Goal: Transaction & Acquisition: Purchase product/service

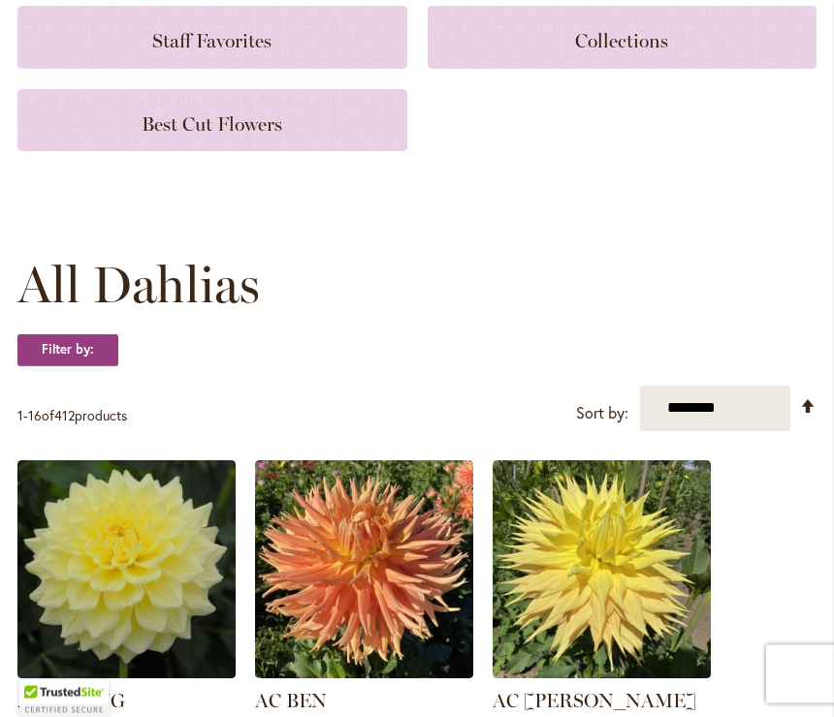
scroll to position [337, 0]
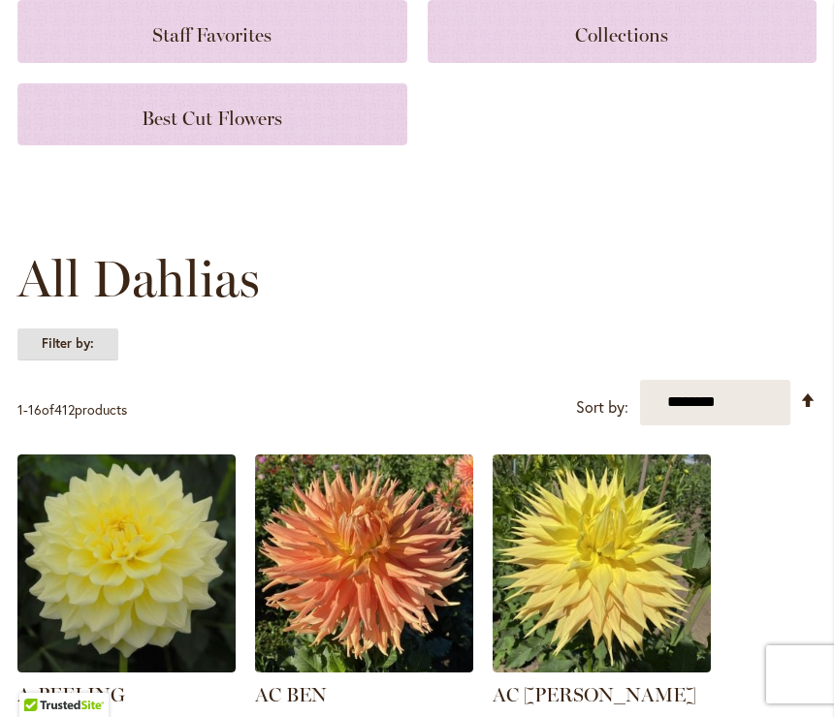
click at [93, 341] on strong "Filter by:" at bounding box center [67, 344] width 101 height 33
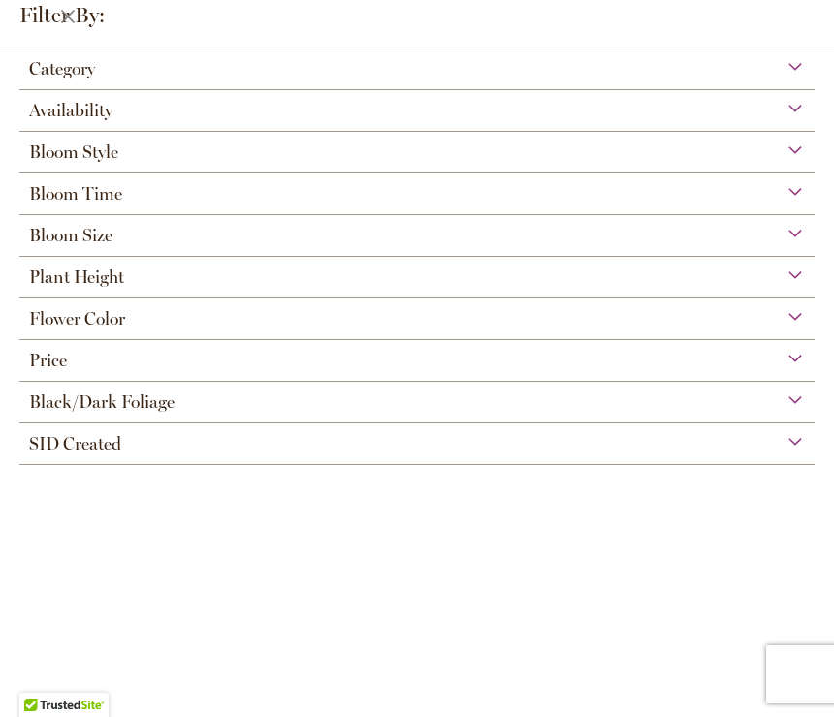
click at [288, 318] on div "Flower Color" at bounding box center [416, 314] width 795 height 31
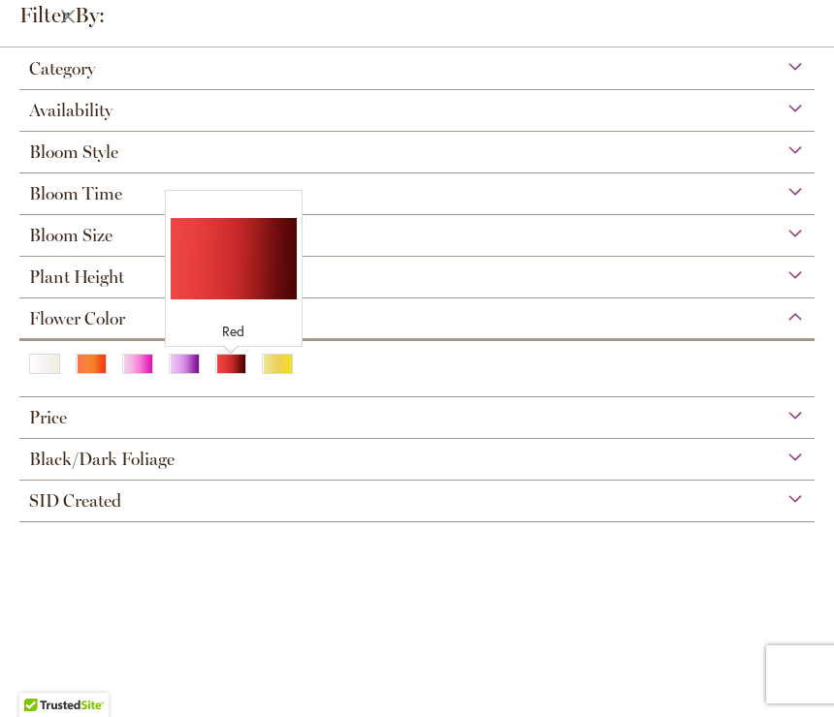
click at [235, 367] on div "Red" at bounding box center [230, 364] width 31 height 20
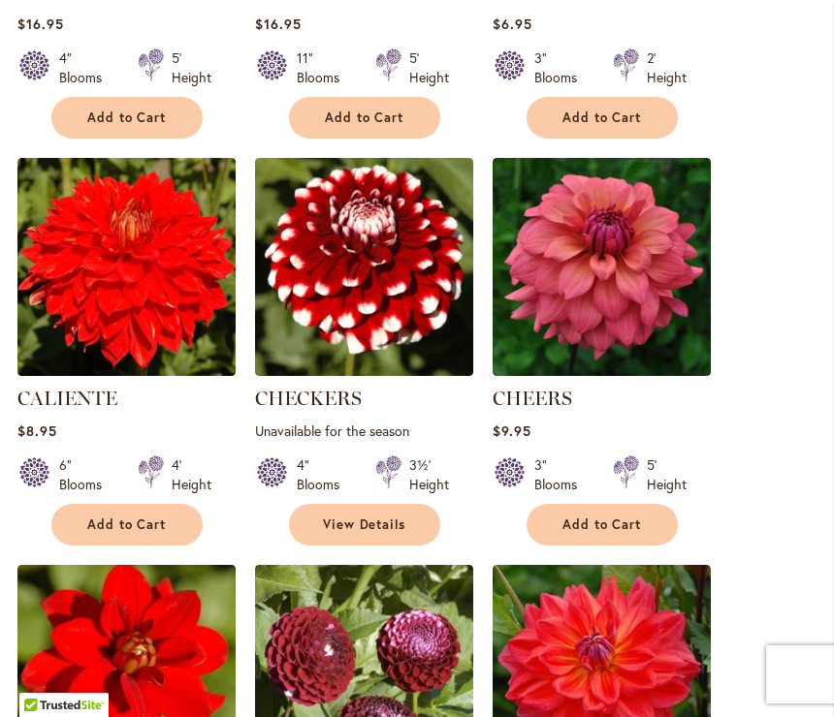
scroll to position [1709, 0]
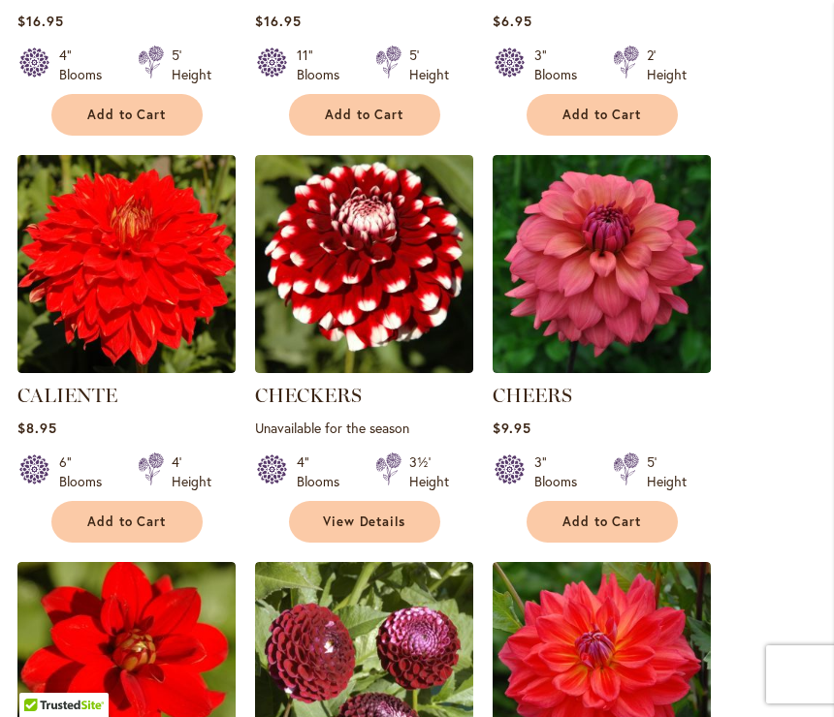
click at [71, 293] on img at bounding box center [126, 264] width 218 height 218
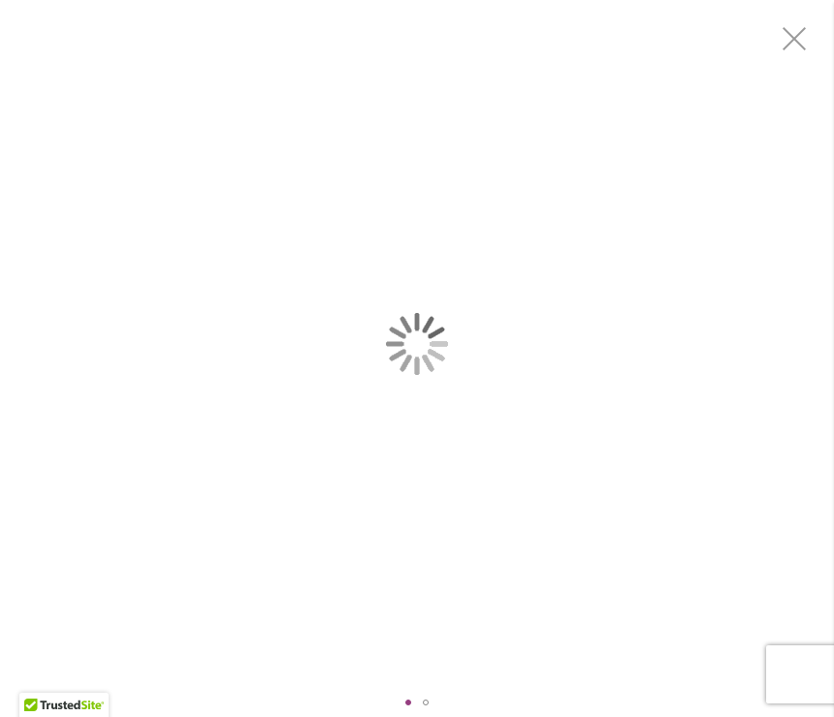
click at [64, 383] on div "CALIENTE" at bounding box center [417, 344] width 834 height 688
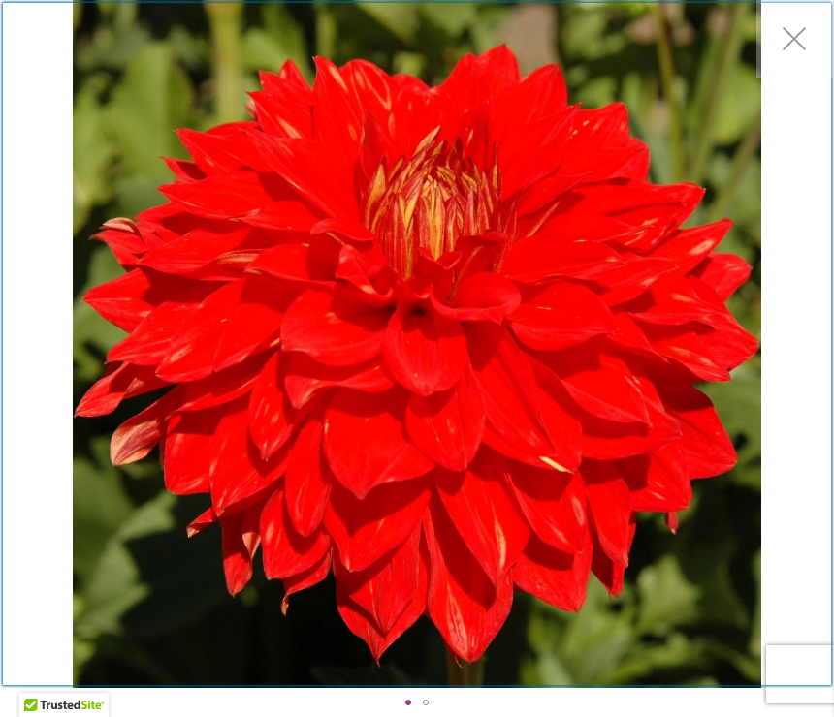
scroll to position [255, 0]
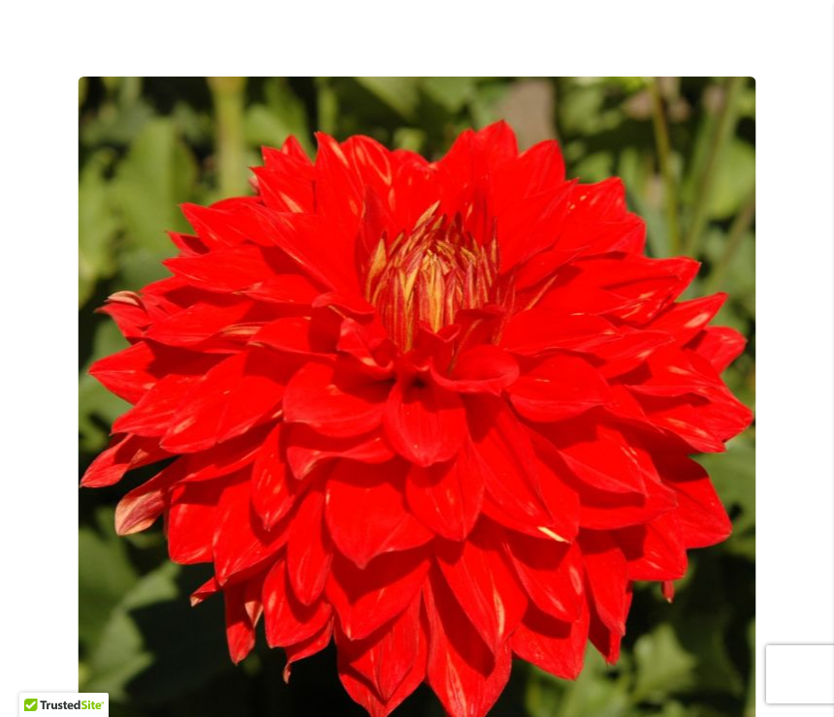
scroll to position [0, 0]
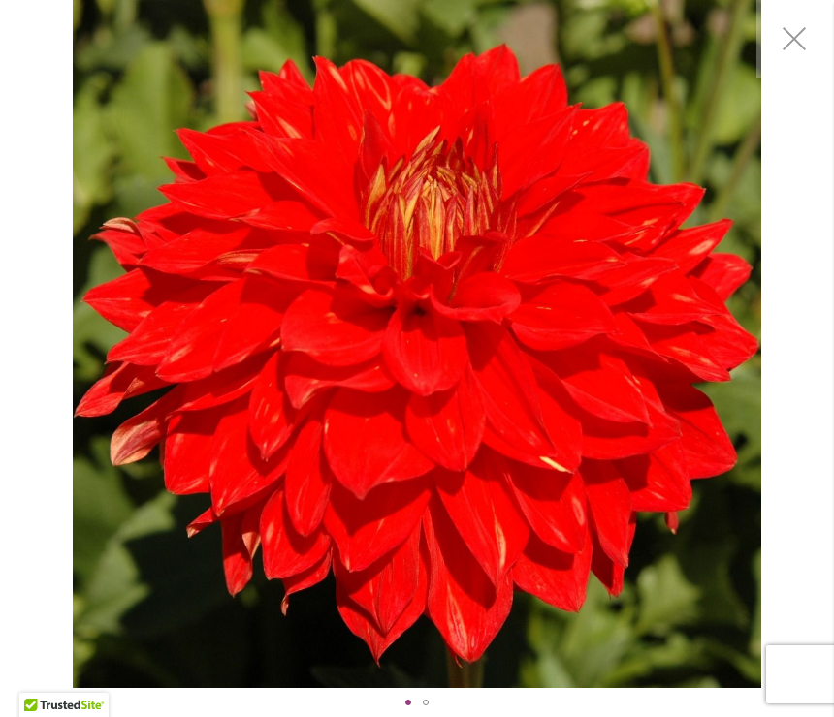
click at [759, 535] on img "CALIENTE" at bounding box center [416, 344] width 687 height 688
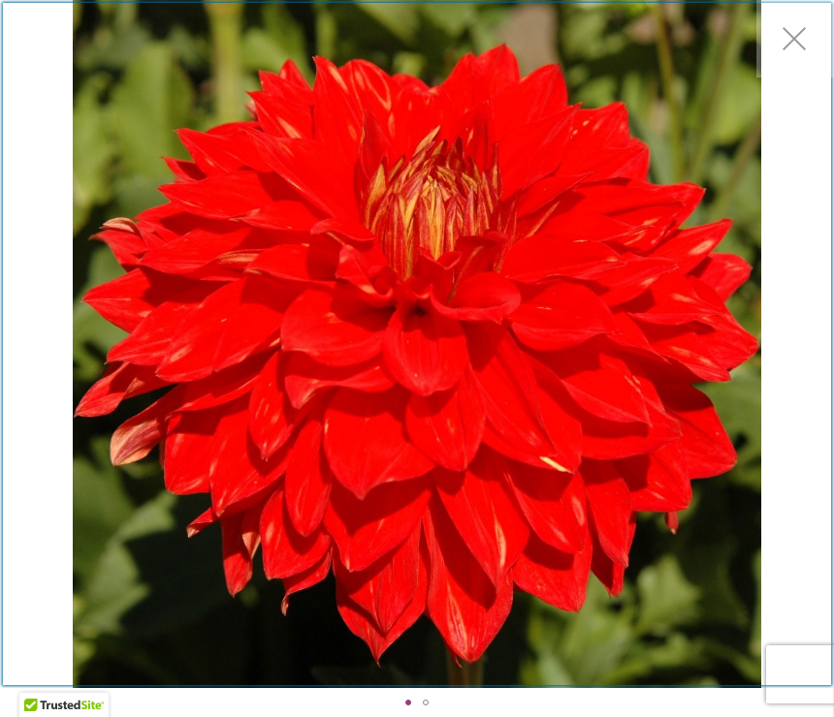
scroll to position [255, 0]
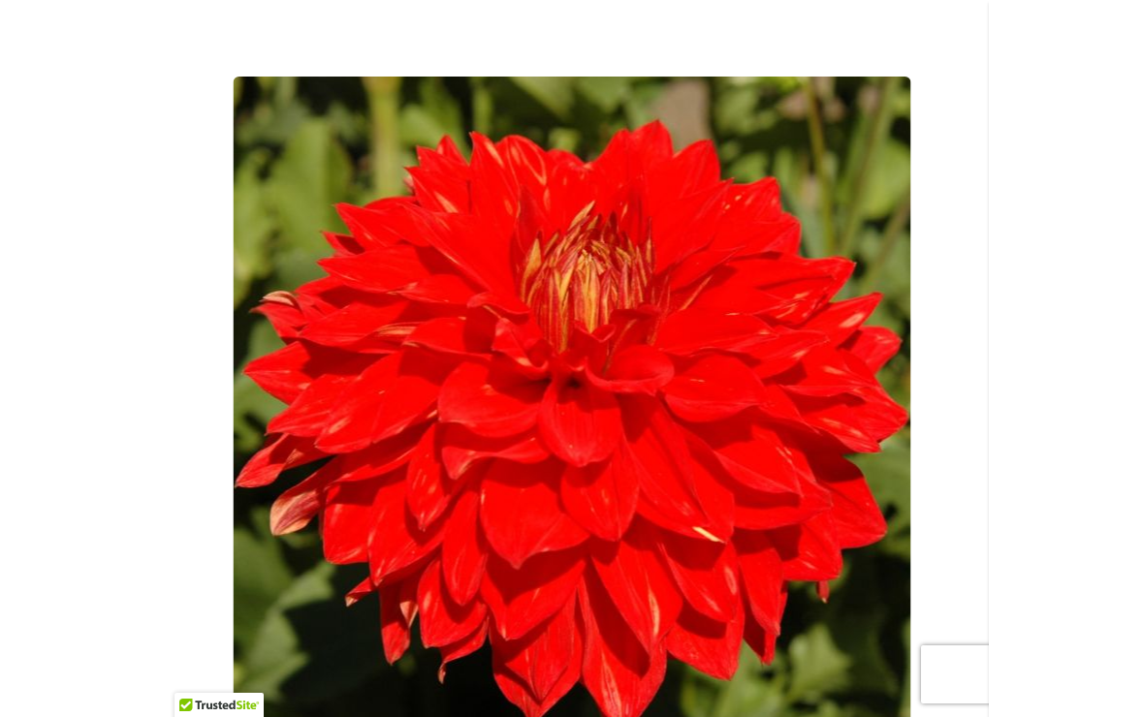
scroll to position [0, 0]
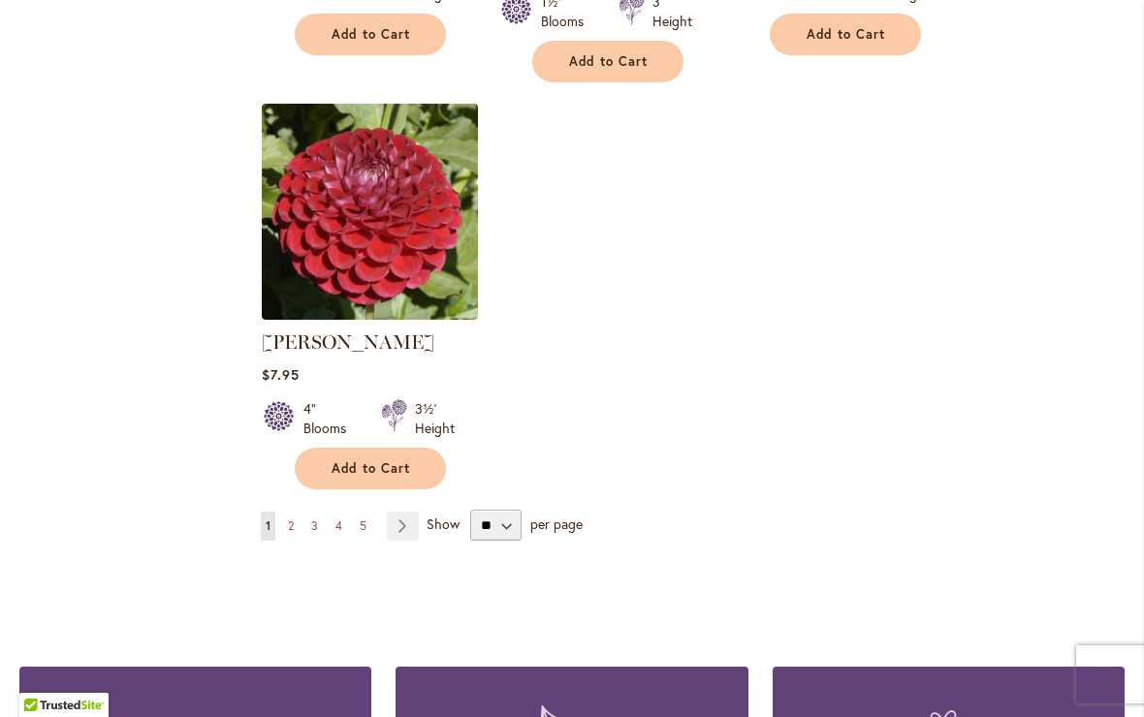
scroll to position [2413, 0]
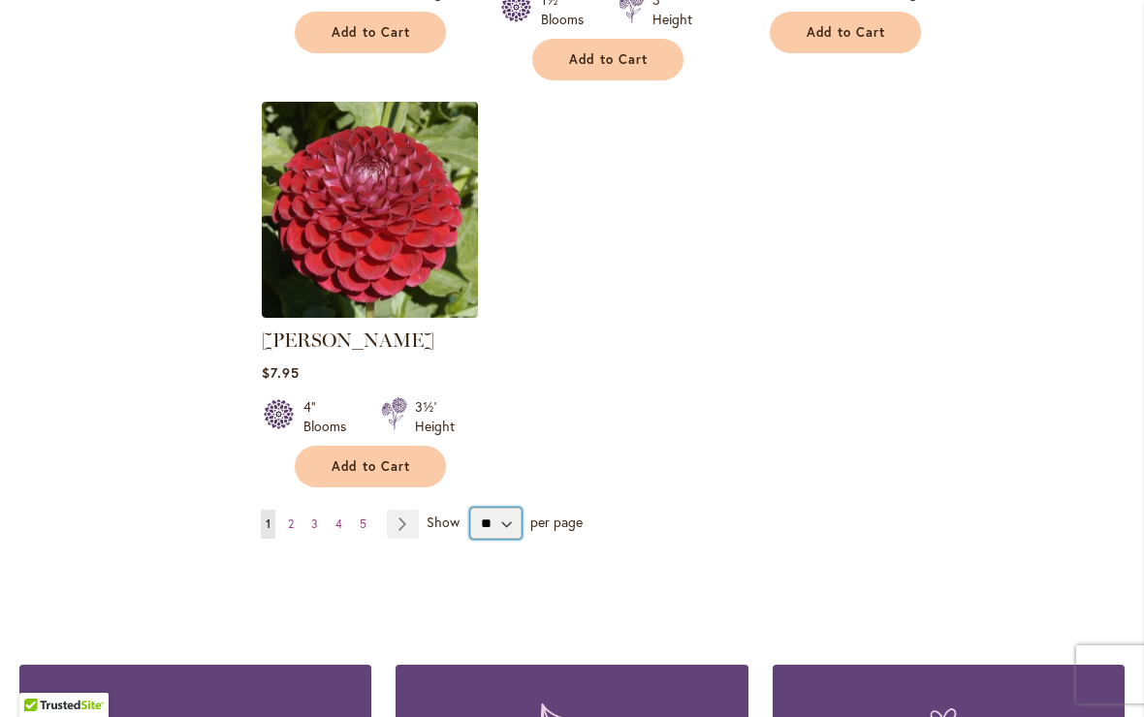
click at [506, 508] on select "** ** ** **" at bounding box center [495, 523] width 51 height 31
select select "**"
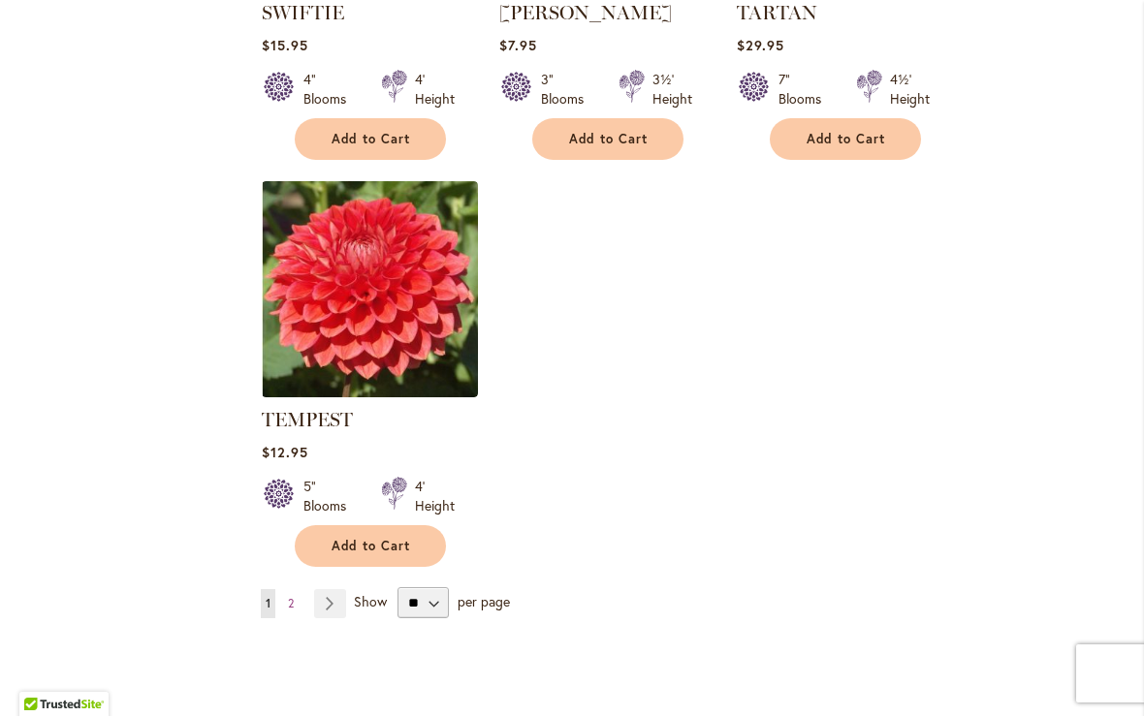
scroll to position [9012, 0]
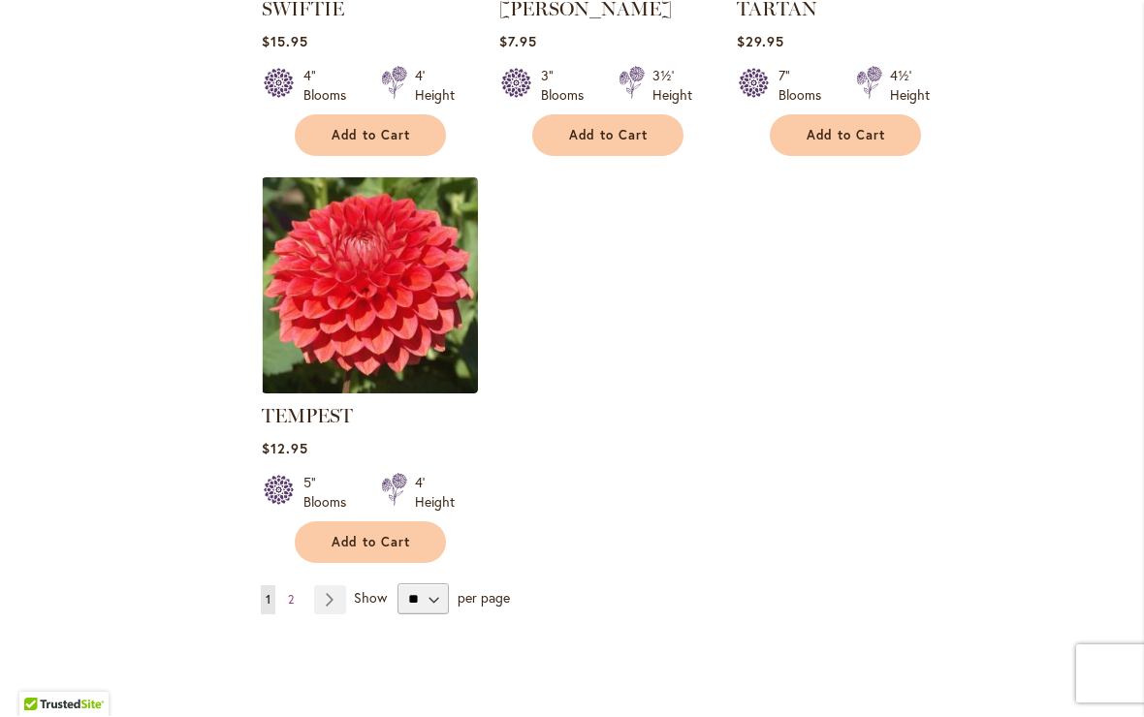
click at [298, 586] on link "Page 2" at bounding box center [291, 600] width 16 height 29
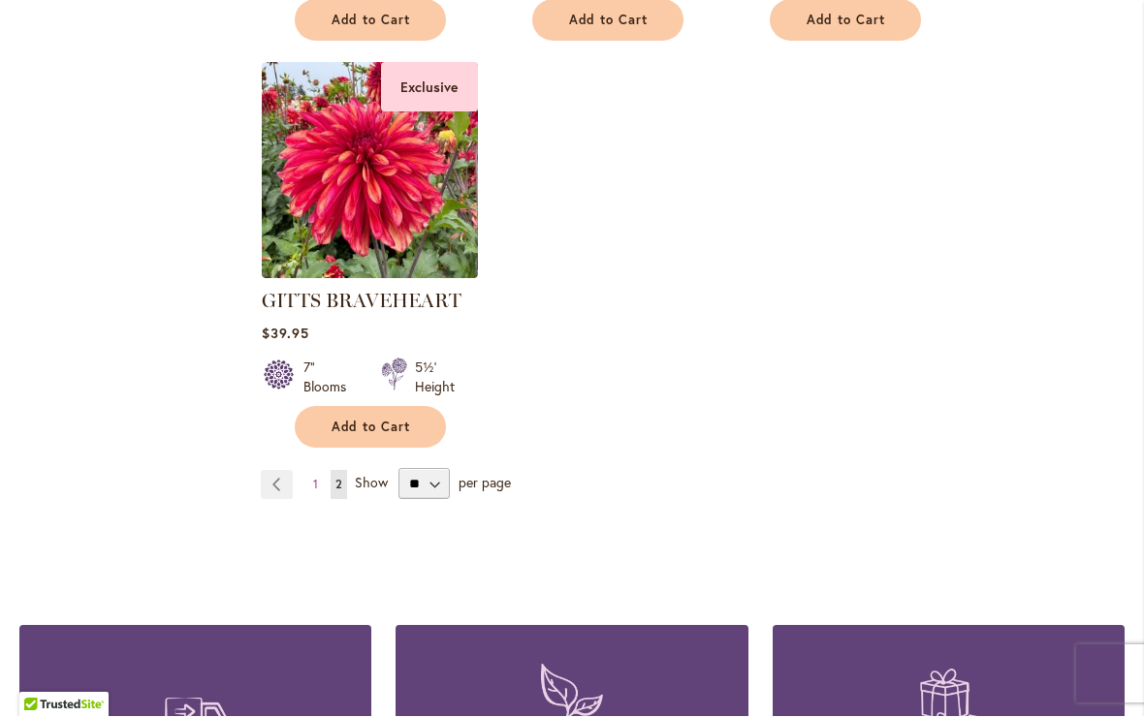
scroll to position [1639, 0]
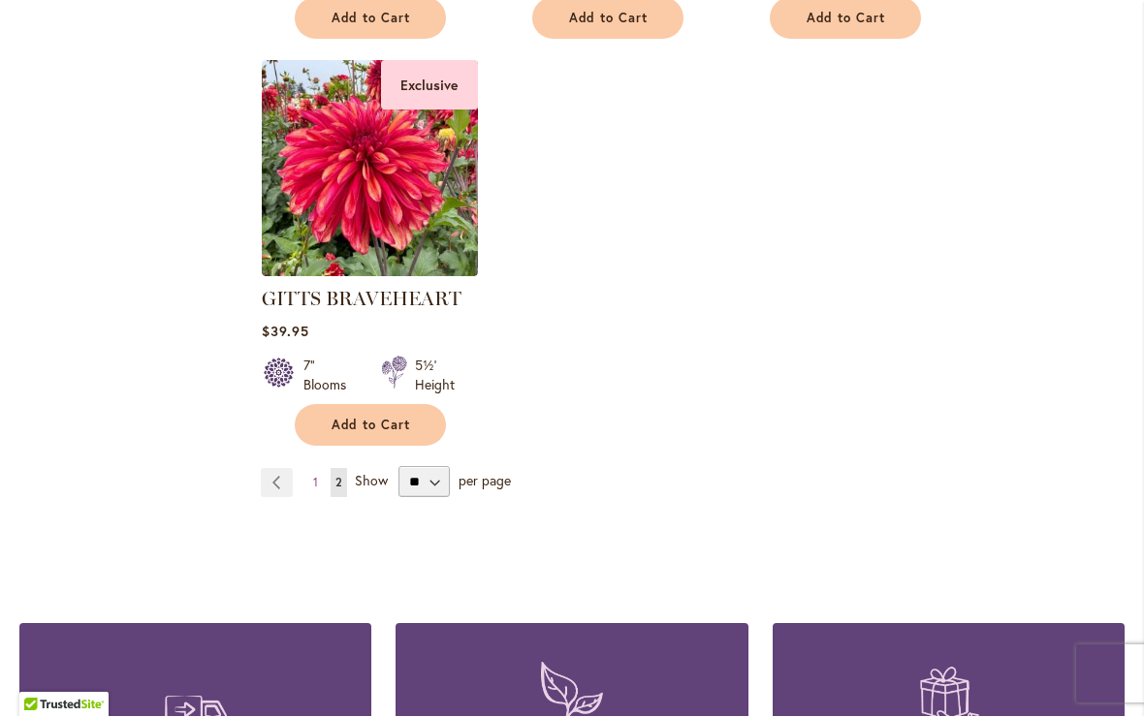
click at [310, 469] on link "Page 1" at bounding box center [315, 483] width 15 height 29
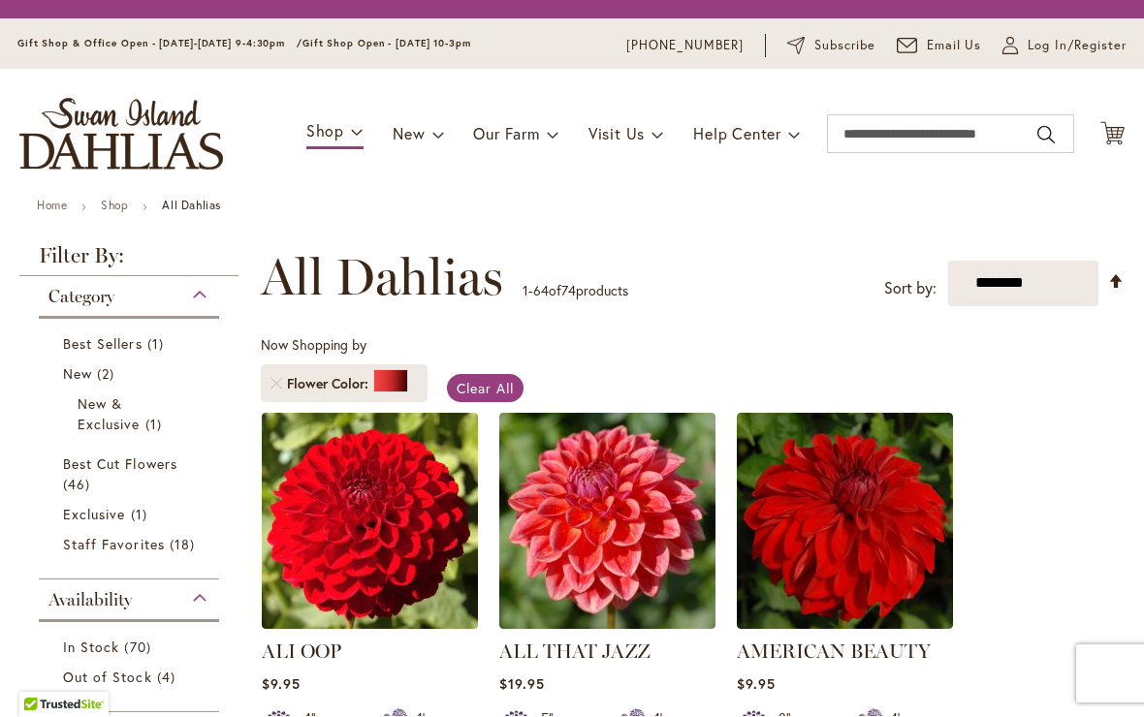
scroll to position [360, 0]
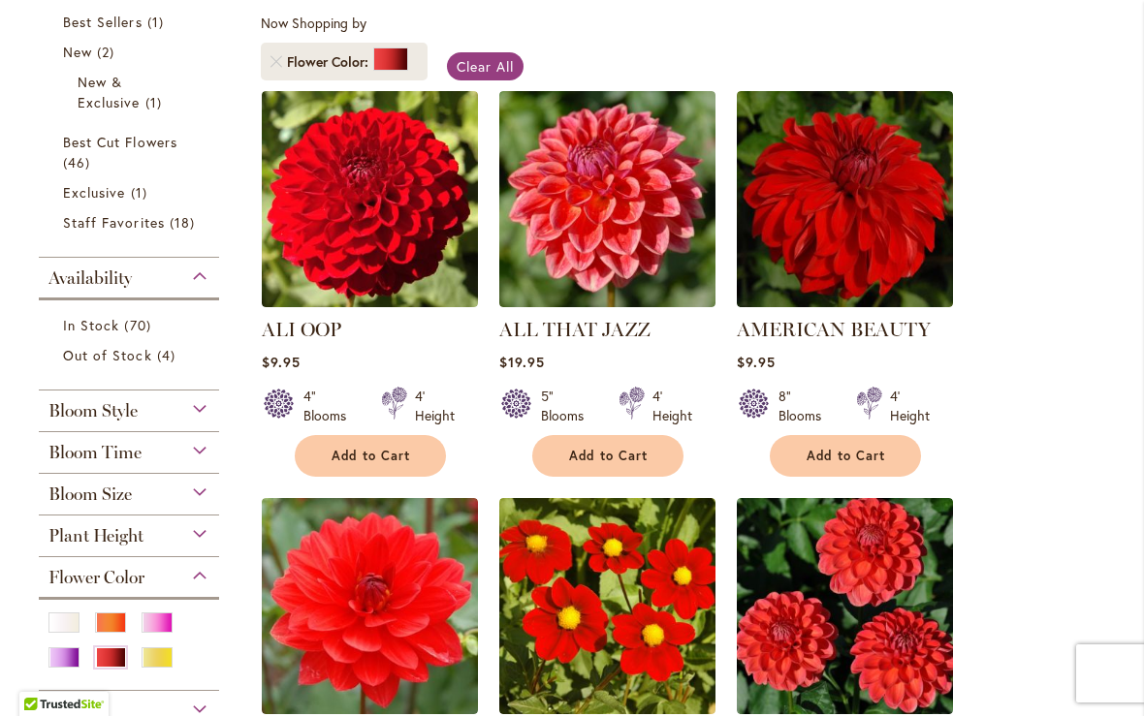
click at [393, 71] on div at bounding box center [390, 59] width 35 height 23
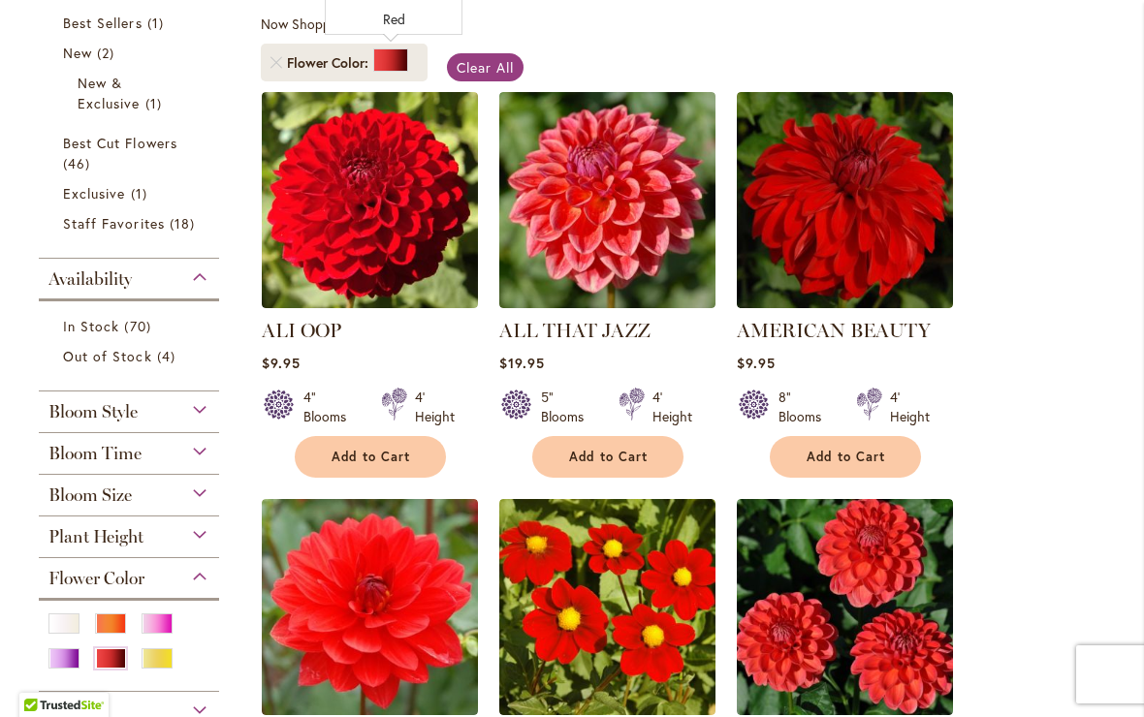
click at [279, 65] on link "Remove Flower Color Red" at bounding box center [276, 63] width 12 height 12
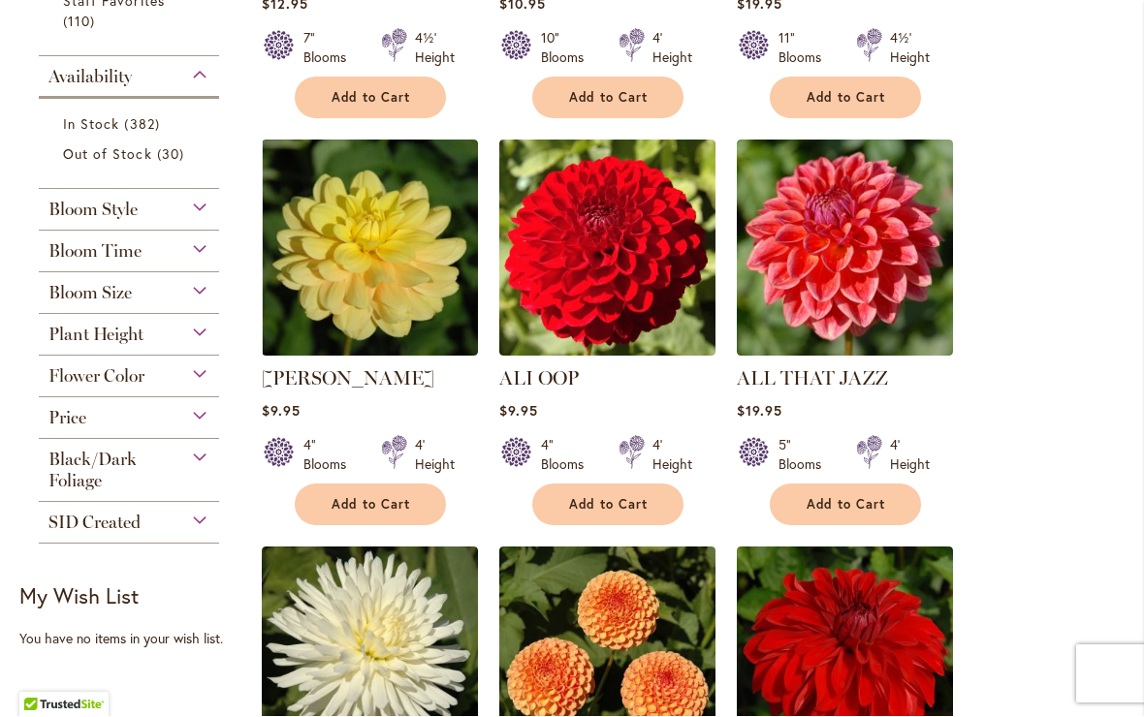
scroll to position [761, 0]
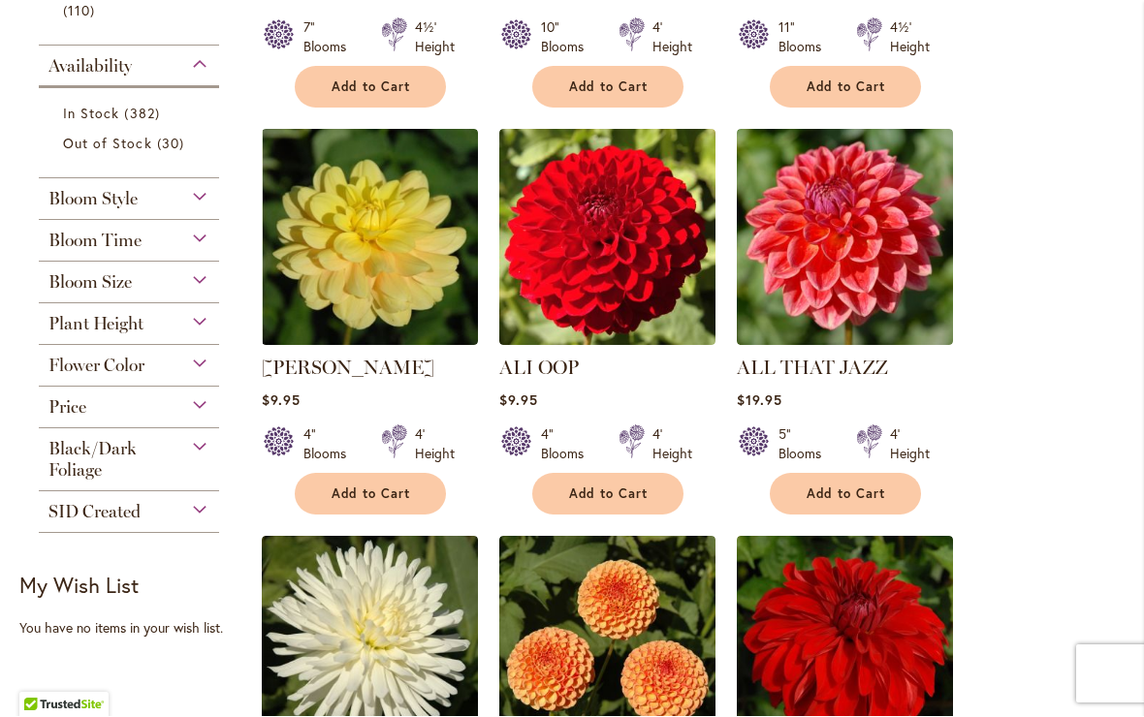
click at [81, 374] on span "Flower Color" at bounding box center [96, 366] width 96 height 21
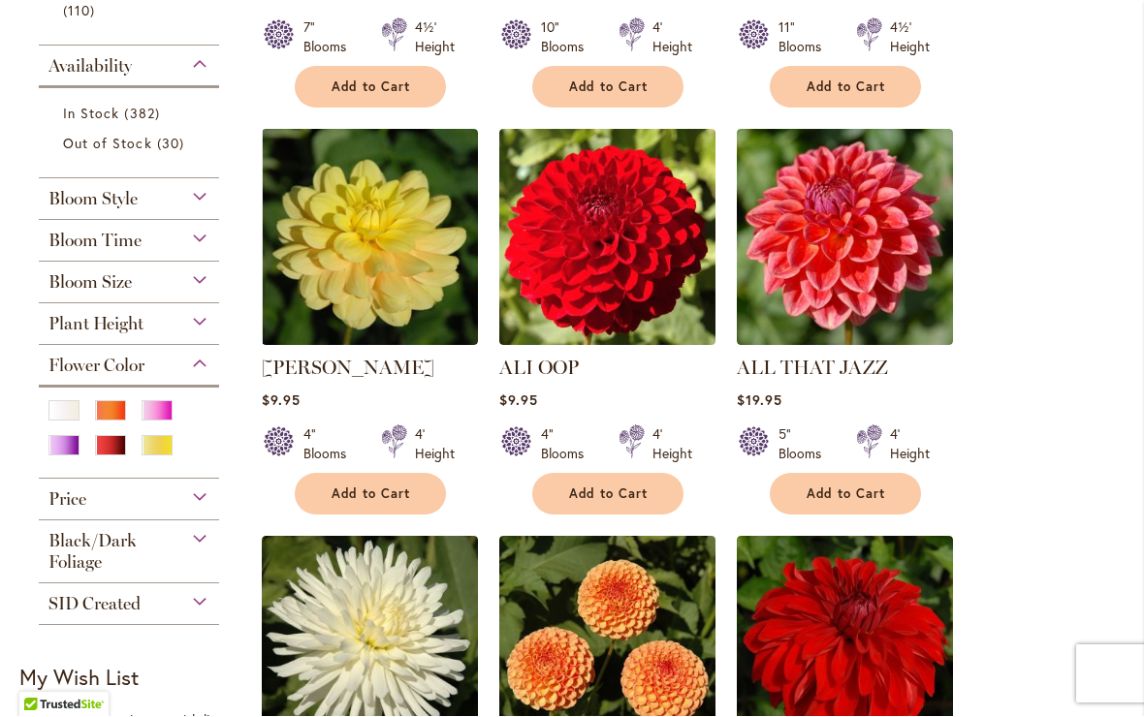
click at [107, 418] on div "Orange/Peach" at bounding box center [110, 411] width 31 height 20
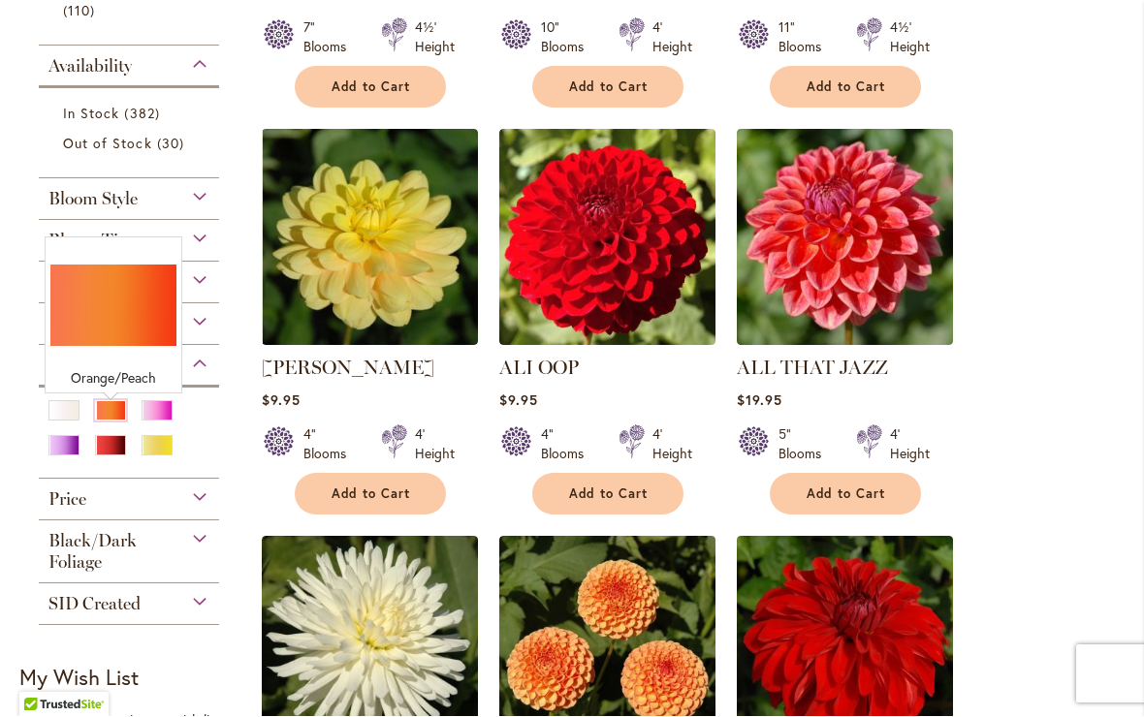
click at [84, 310] on div "Plant Height" at bounding box center [129, 319] width 180 height 31
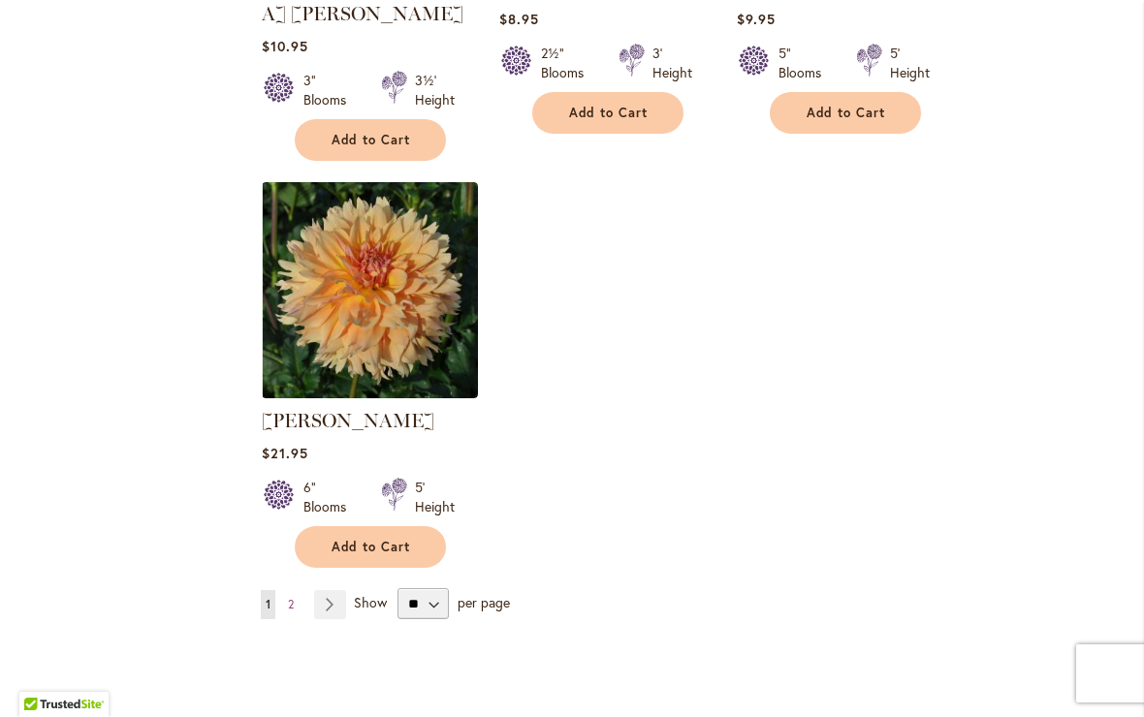
scroll to position [9088, 0]
click at [298, 592] on link "Page 2" at bounding box center [291, 606] width 16 height 29
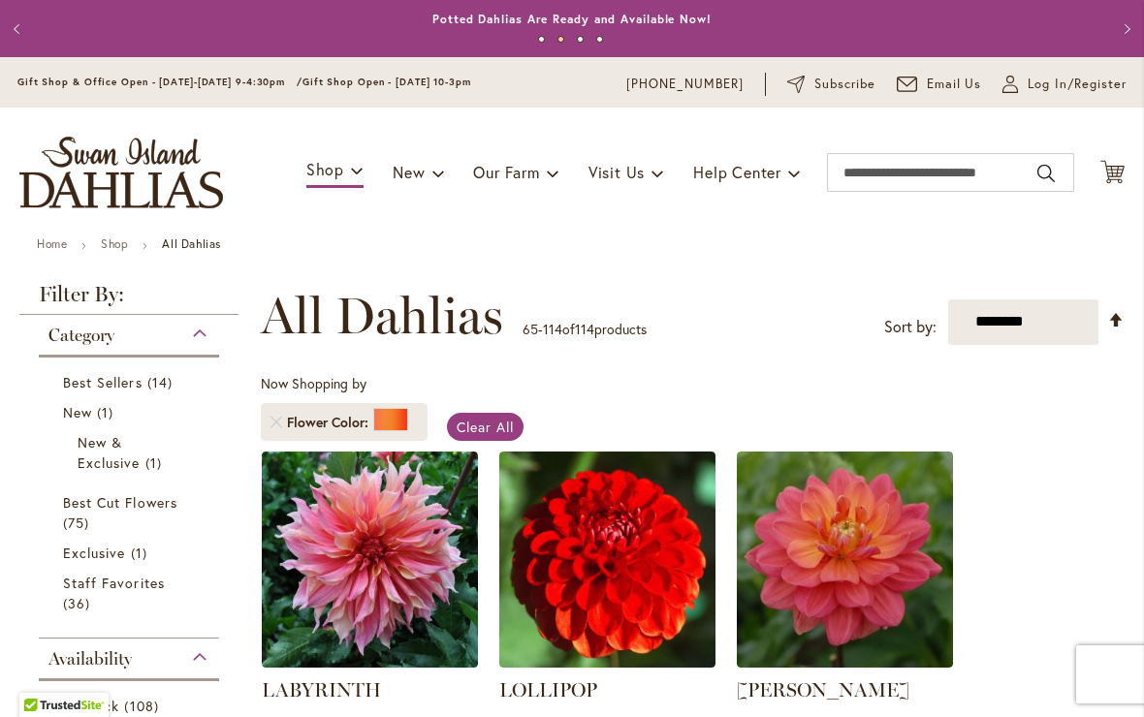
click at [386, 423] on div at bounding box center [390, 419] width 35 height 23
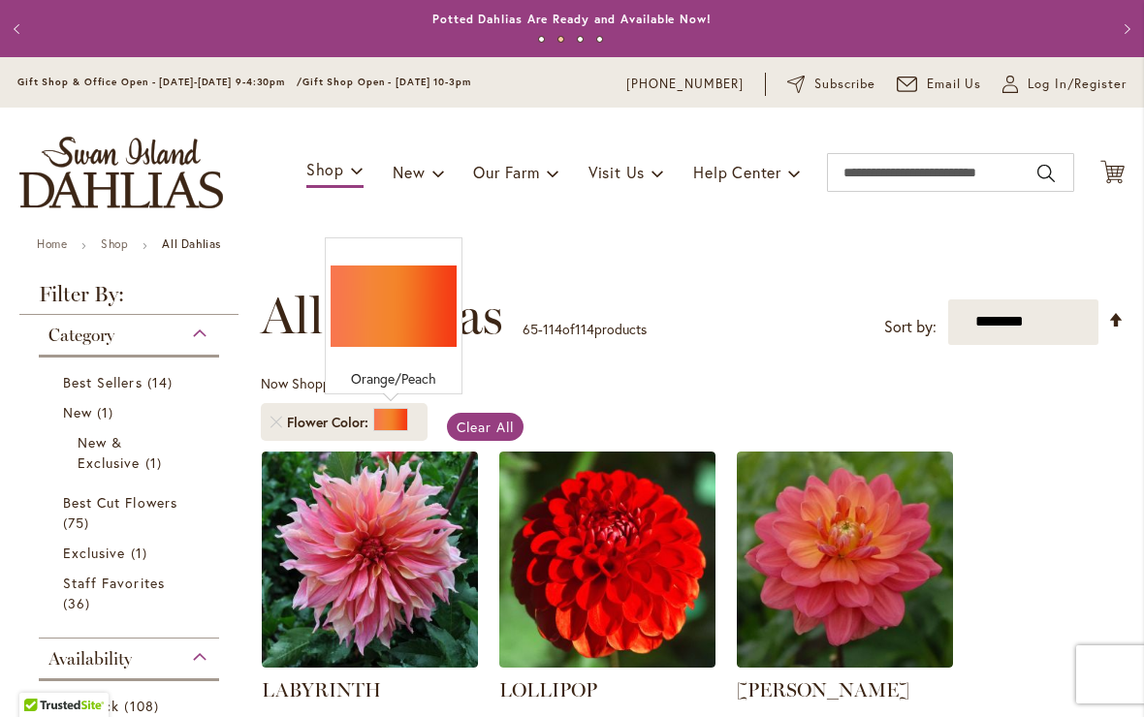
click at [267, 442] on ol "Flower Color" at bounding box center [349, 422] width 176 height 57
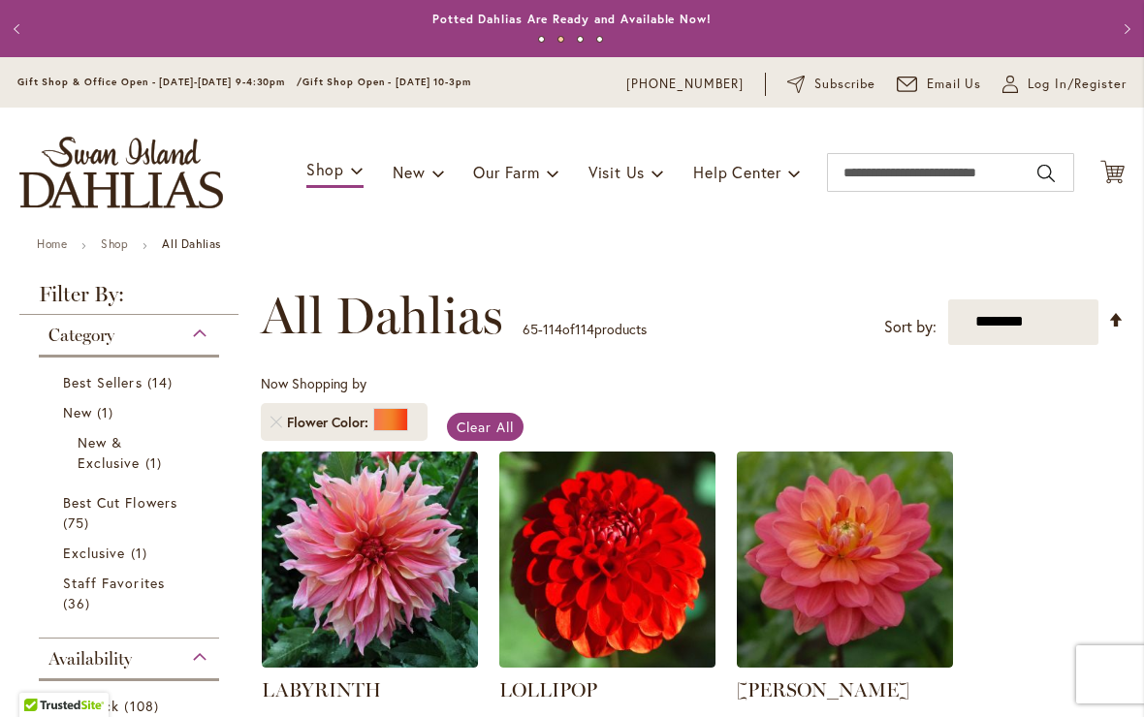
click at [279, 424] on link "Remove Flower Color Orange/Peach" at bounding box center [276, 423] width 12 height 12
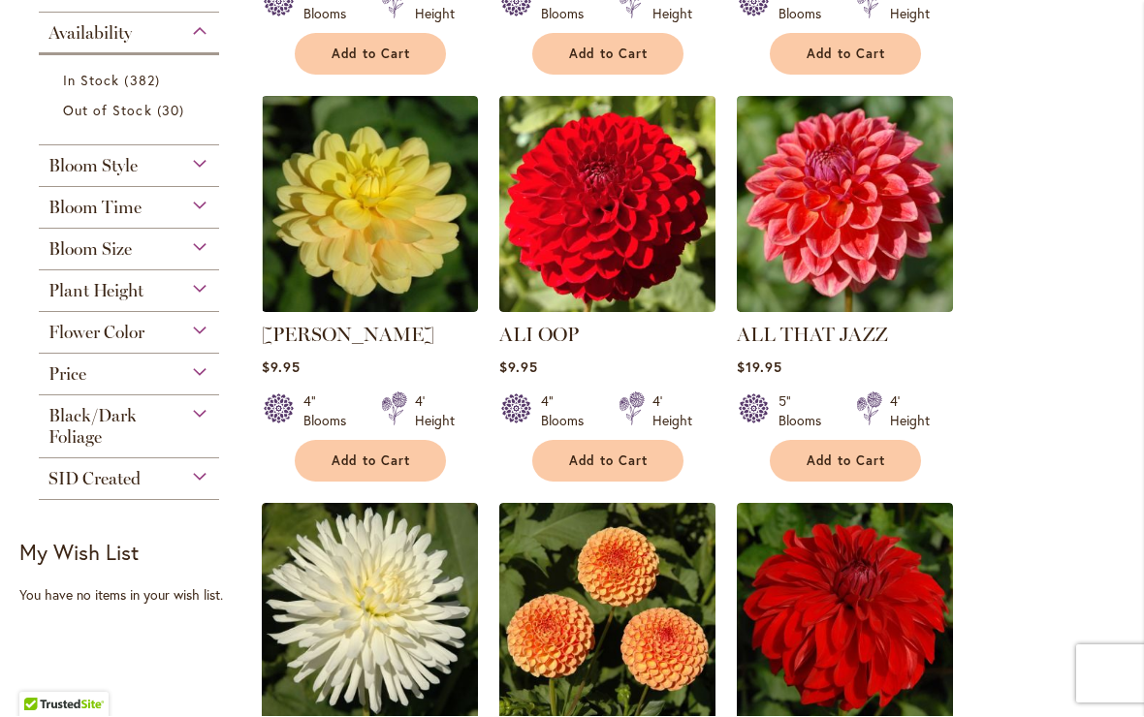
scroll to position [801, 0]
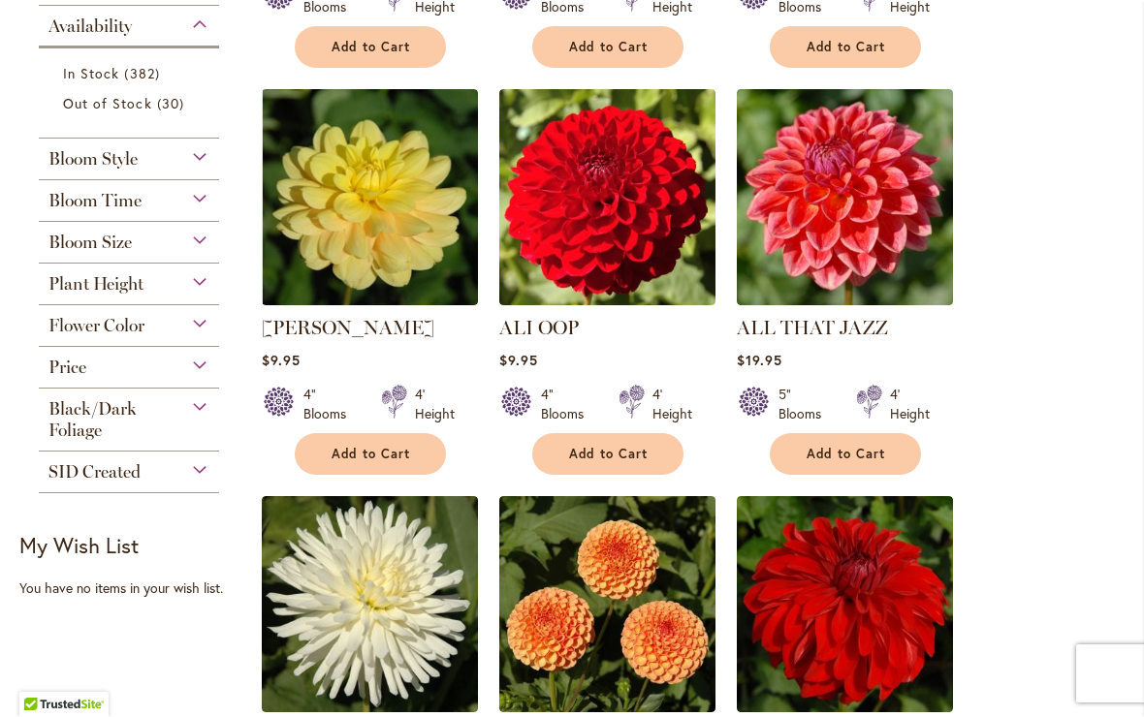
click at [200, 337] on div "Flower Color" at bounding box center [129, 321] width 180 height 31
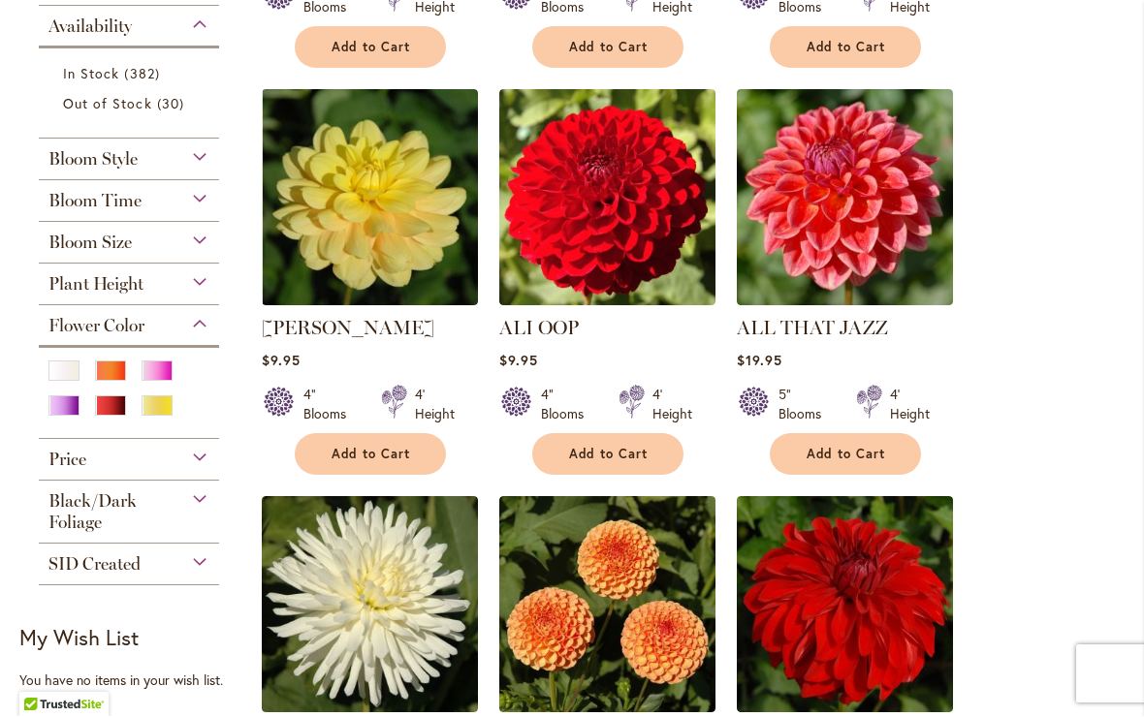
click at [115, 415] on div "Red" at bounding box center [110, 406] width 31 height 20
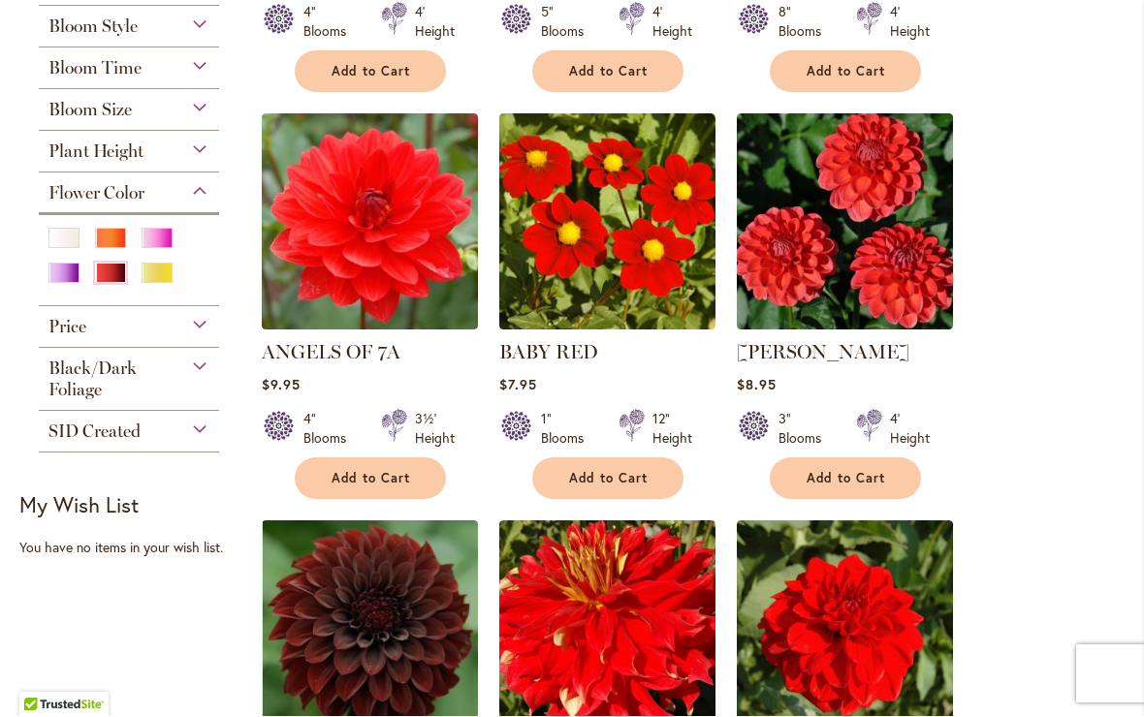
scroll to position [951, 0]
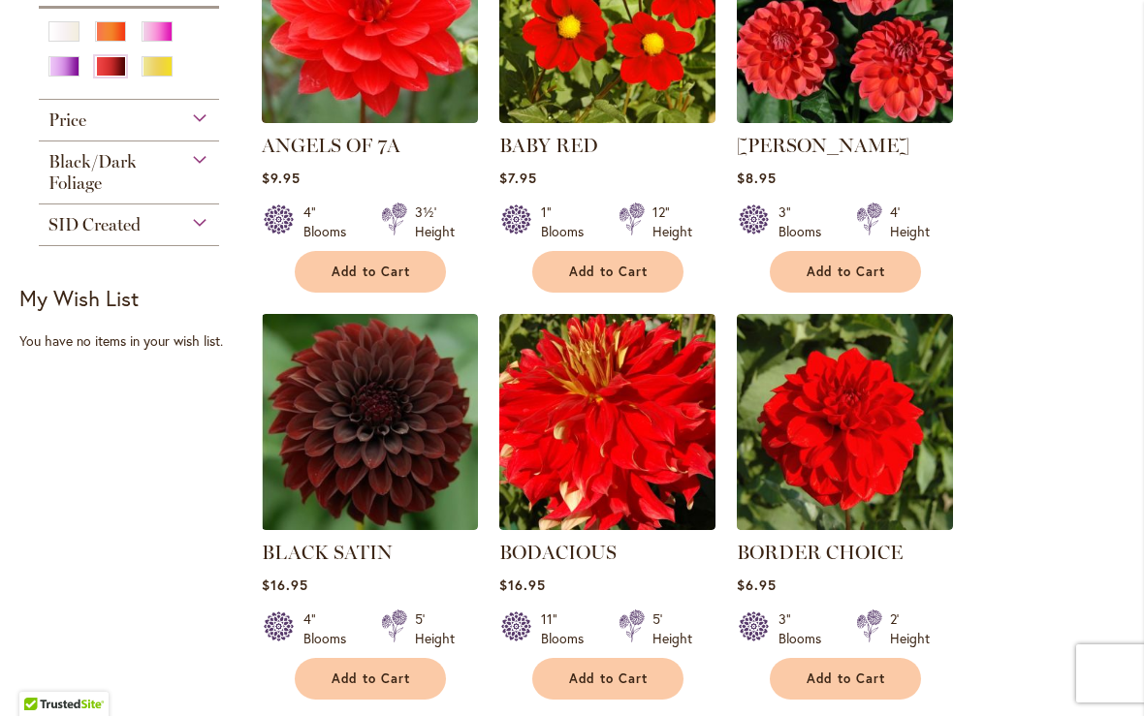
click at [662, 447] on img at bounding box center [607, 423] width 216 height 216
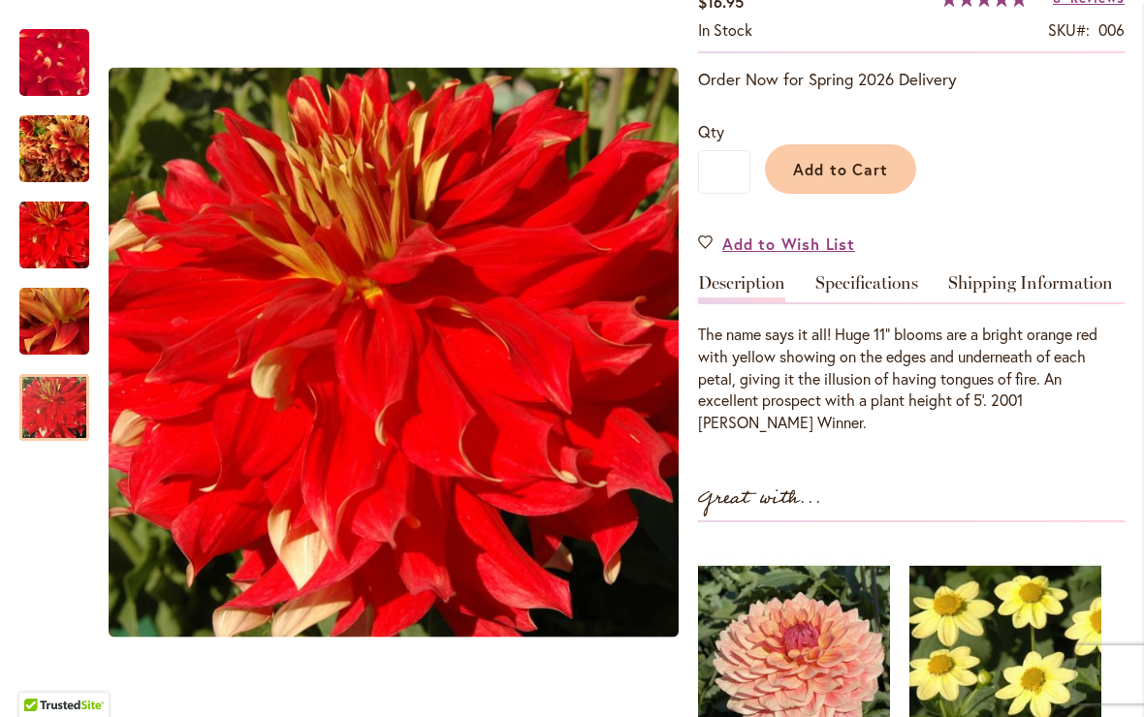
scroll to position [402, 0]
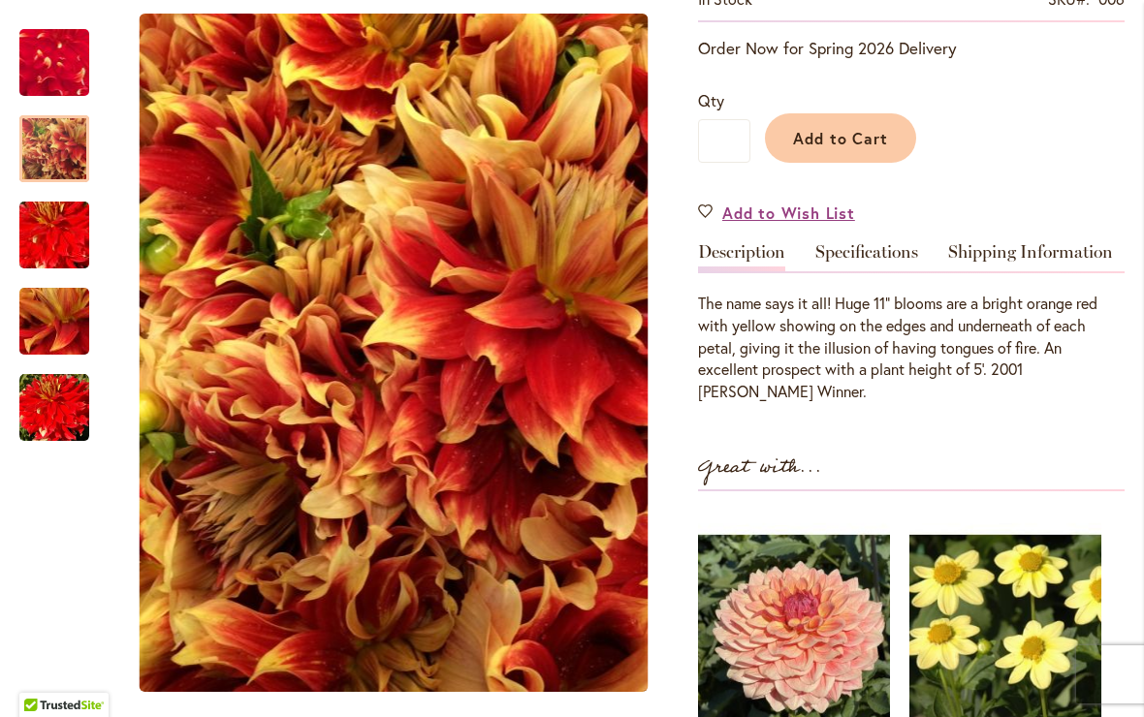
click at [46, 167] on img "BODACIOUS" at bounding box center [54, 149] width 70 height 93
click at [55, 239] on img "BODACIOUS" at bounding box center [54, 235] width 140 height 93
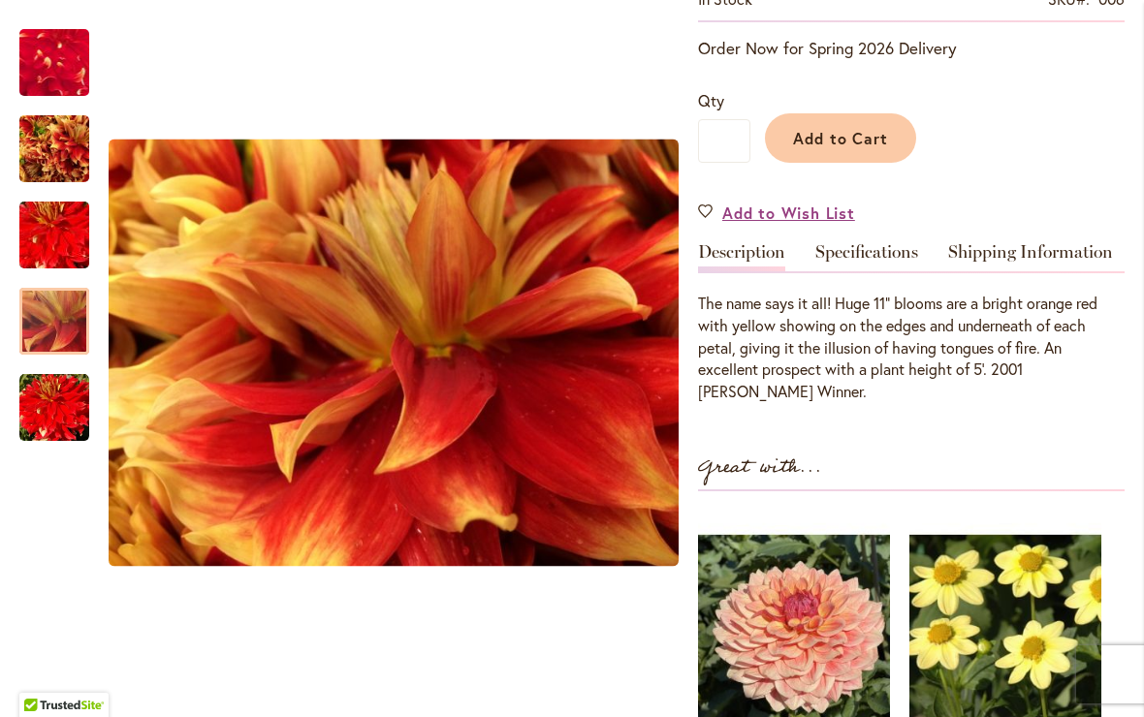
click at [53, 328] on img "BODACIOUS" at bounding box center [54, 321] width 140 height 105
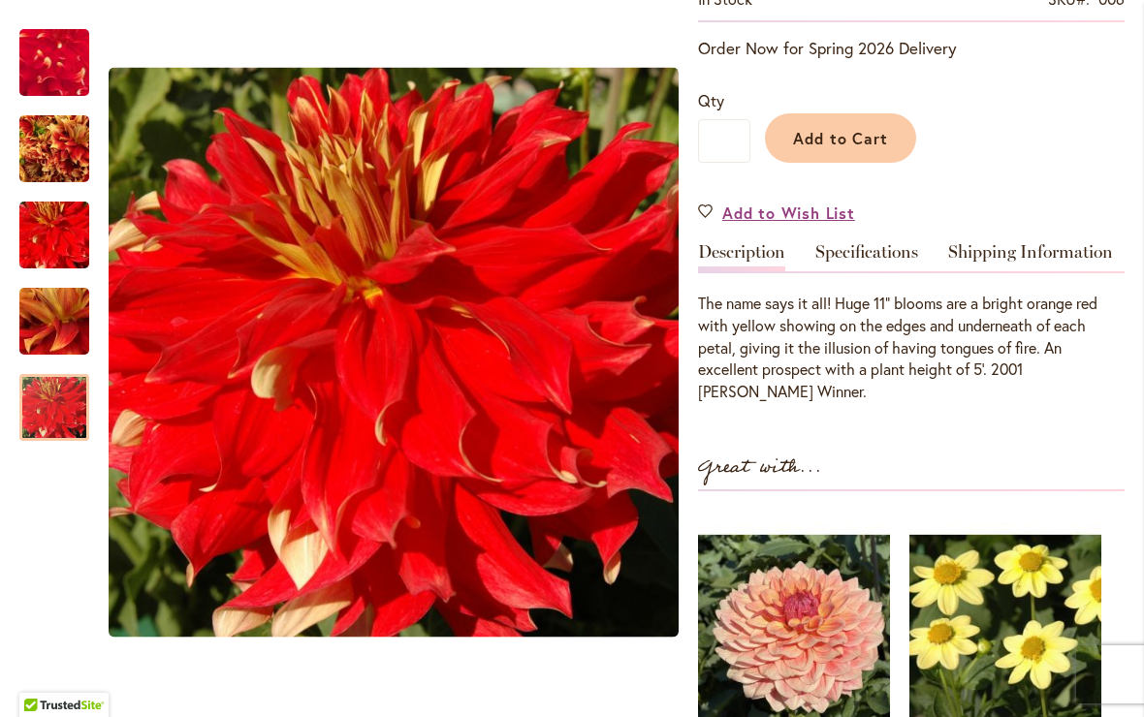
click at [45, 411] on img "BODACIOUS" at bounding box center [54, 408] width 70 height 70
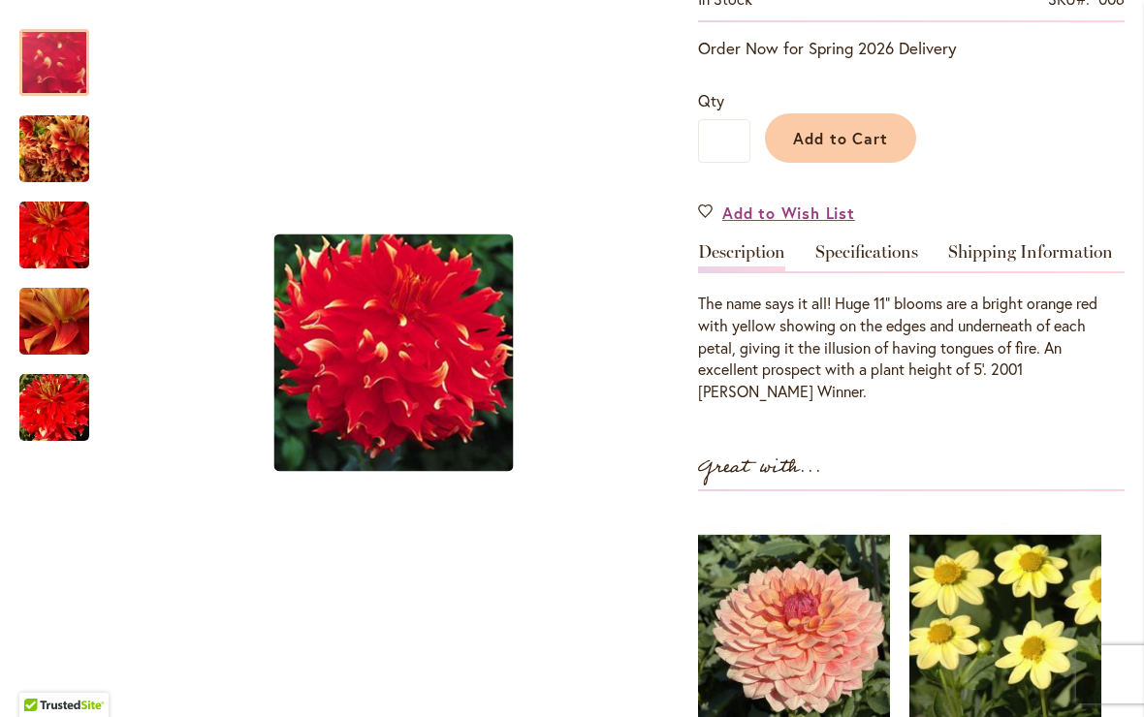
click at [48, 58] on img "BODACIOUS" at bounding box center [54, 63] width 135 height 134
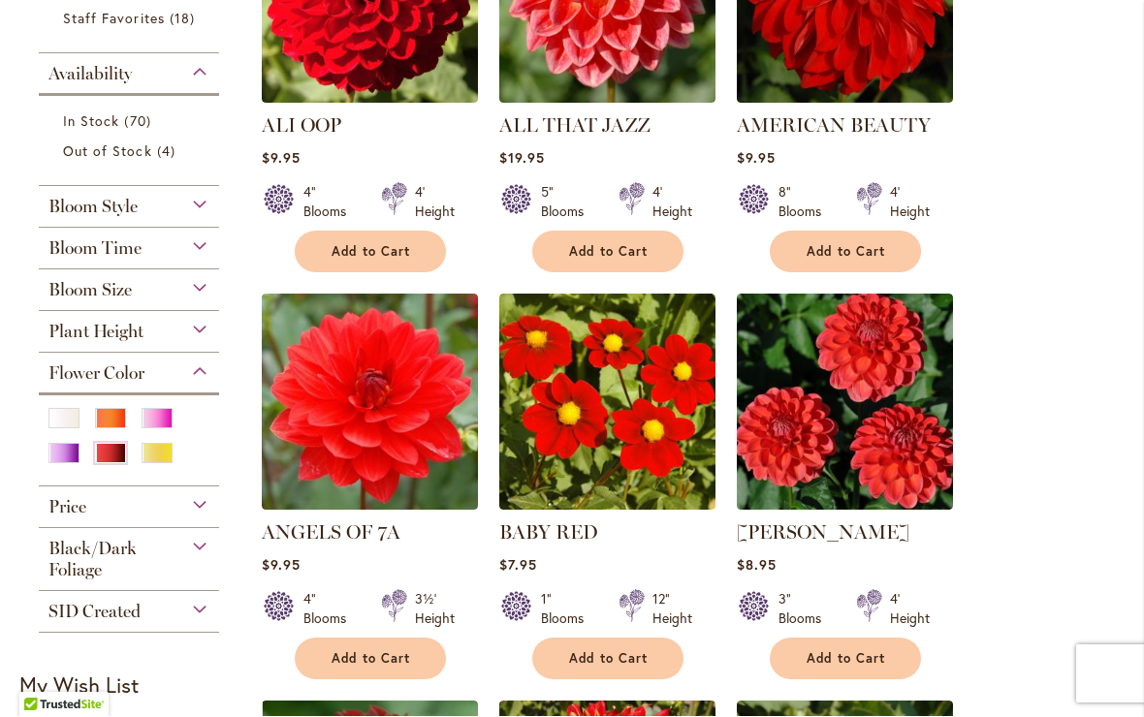
scroll to position [566, 0]
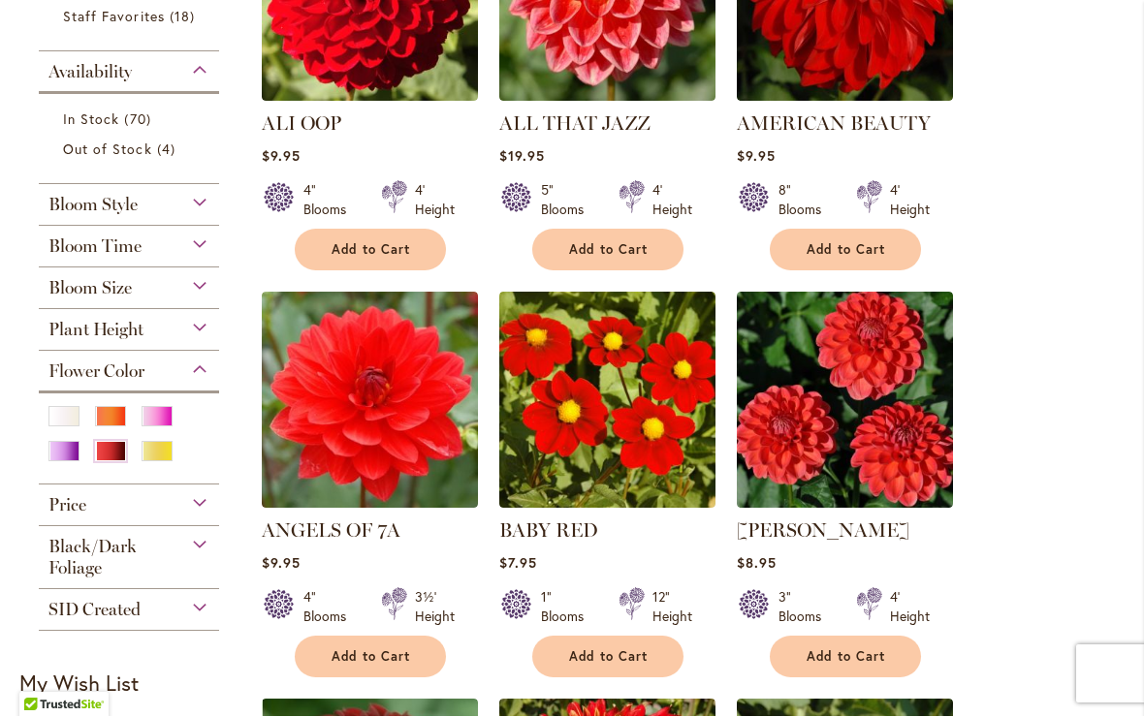
click at [147, 461] on div "Yellow" at bounding box center [157, 452] width 31 height 20
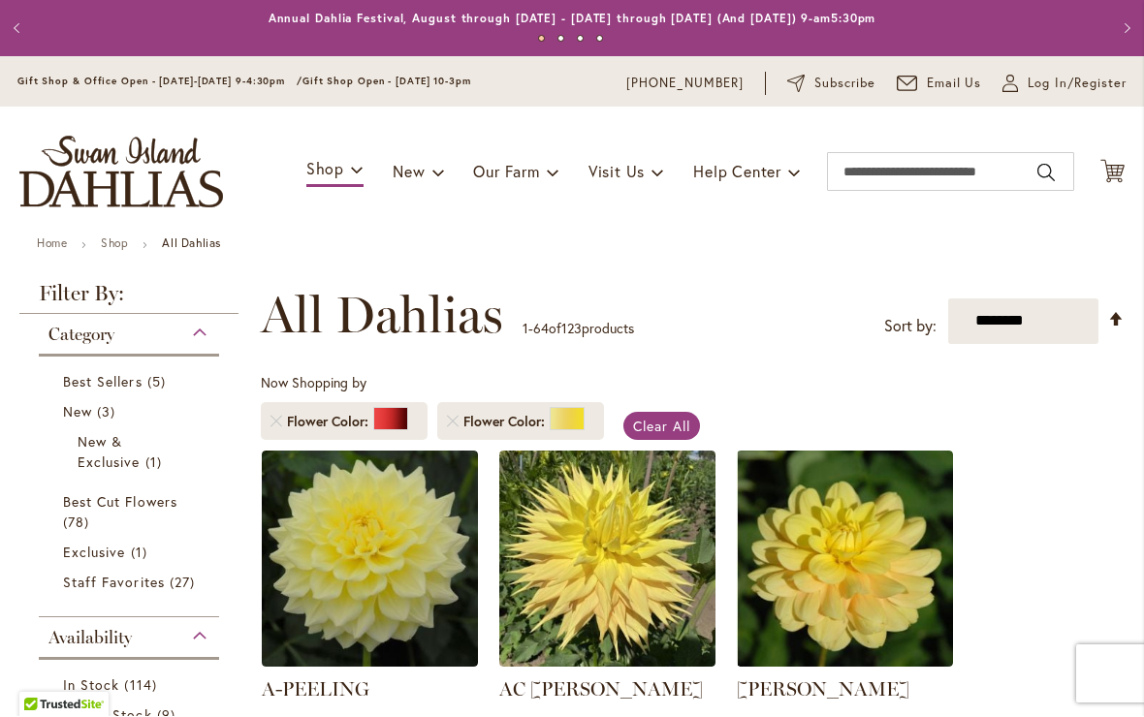
click at [399, 452] on img at bounding box center [370, 560] width 216 height 216
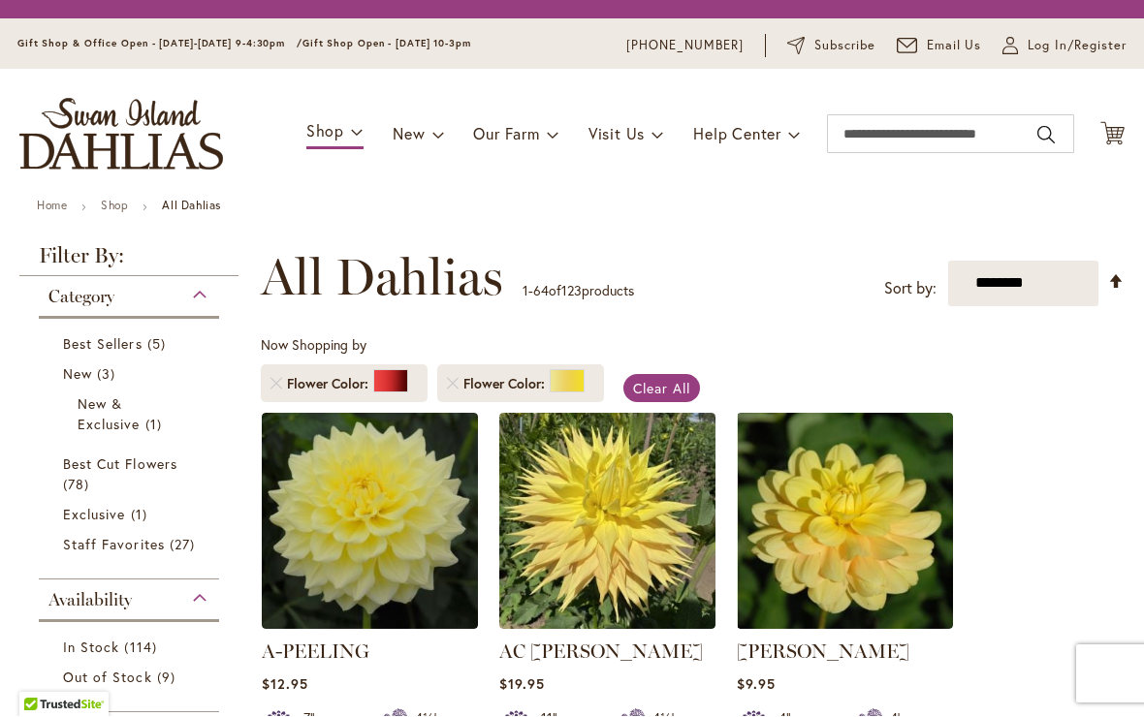
scroll to position [360, 0]
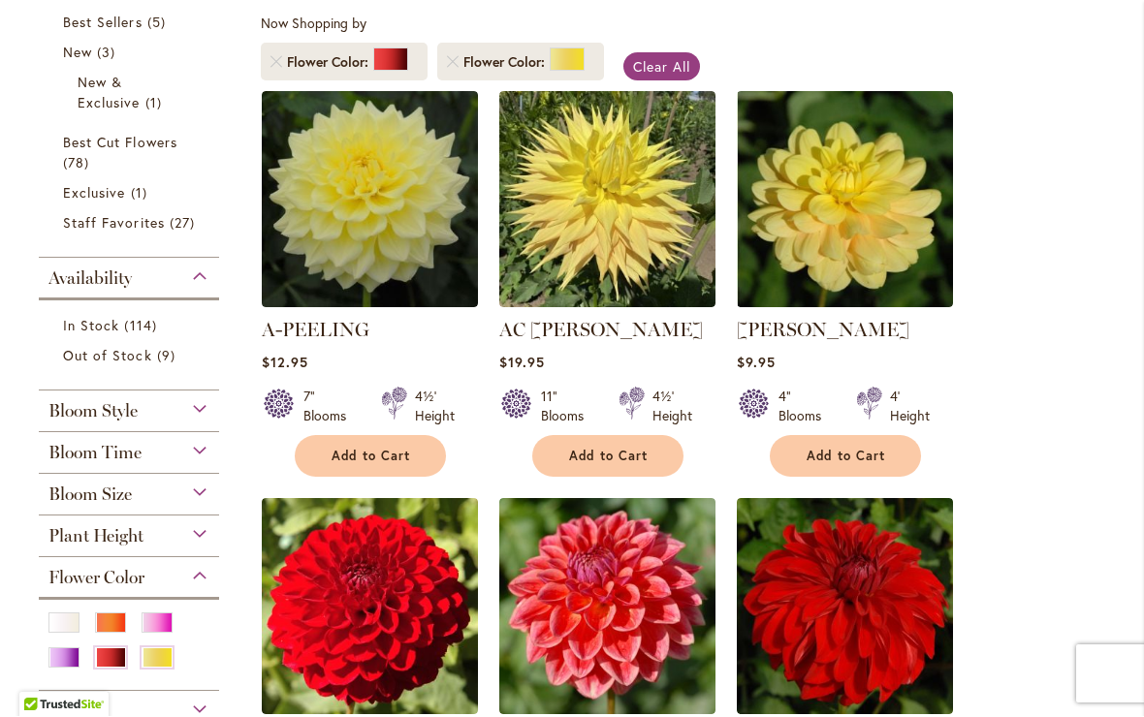
click at [280, 60] on link "Remove Flower Color Red" at bounding box center [276, 63] width 12 height 12
